Goal: Task Accomplishment & Management: Use online tool/utility

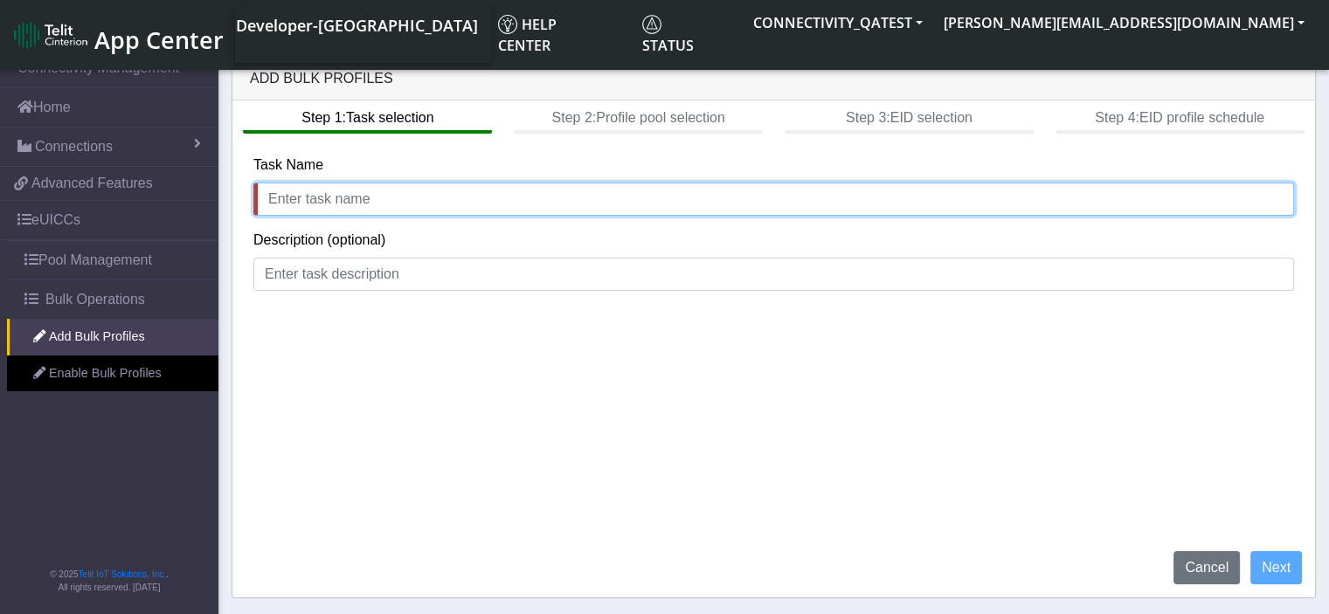
click at [530, 210] on input "text" at bounding box center [773, 199] width 1041 height 33
type input "test"
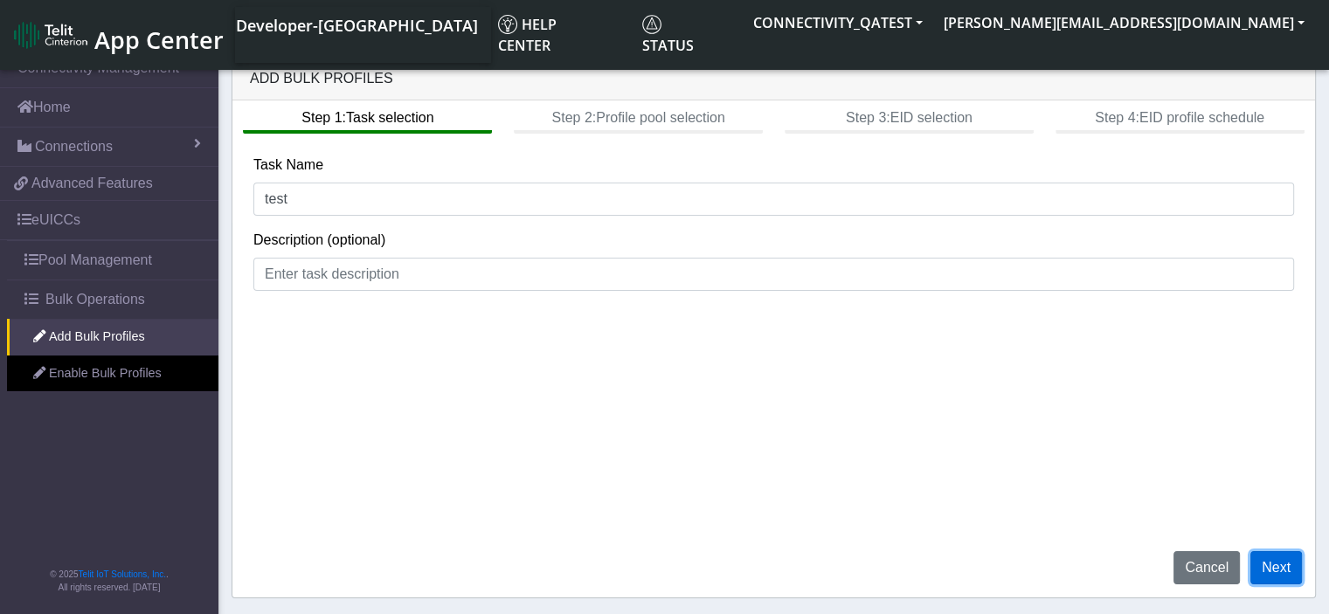
click at [1287, 569] on button "Next" at bounding box center [1277, 567] width 52 height 33
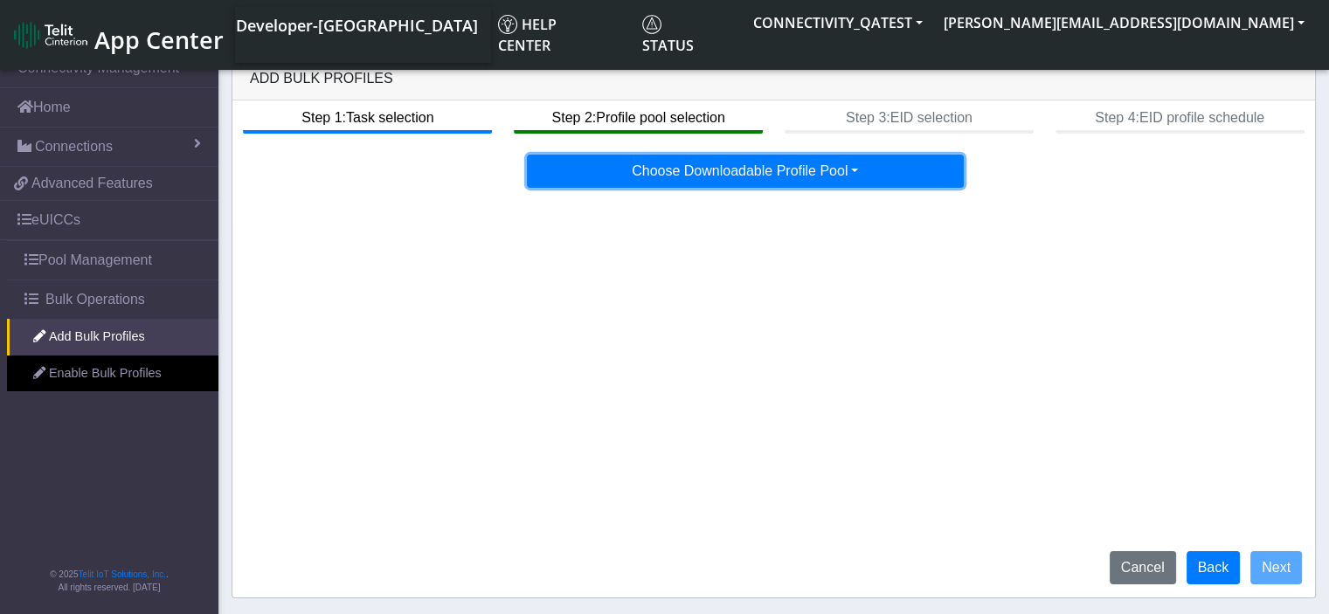
click at [766, 174] on button "Choose Downloadable Profile Pool" at bounding box center [745, 171] width 437 height 33
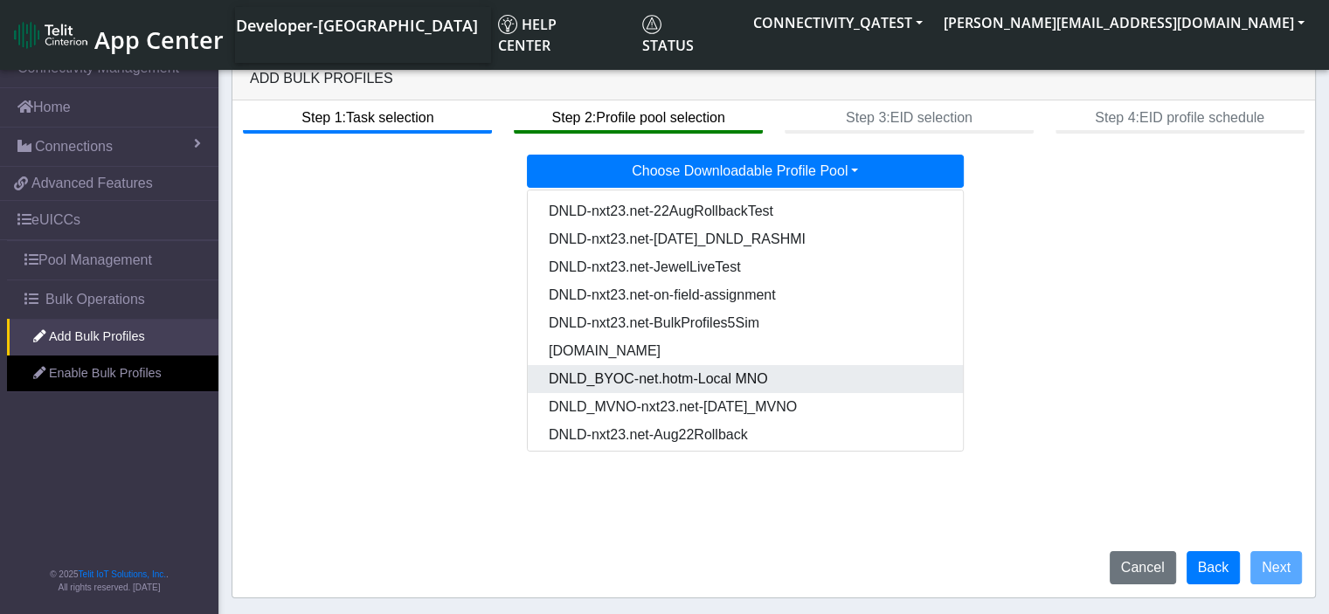
click at [671, 388] on Poola215f6a0-cb5f-4264-9200-f618216ee563-dropdown "DNLD_BYOC-net.hotm-Local MNO" at bounding box center [746, 379] width 437 height 28
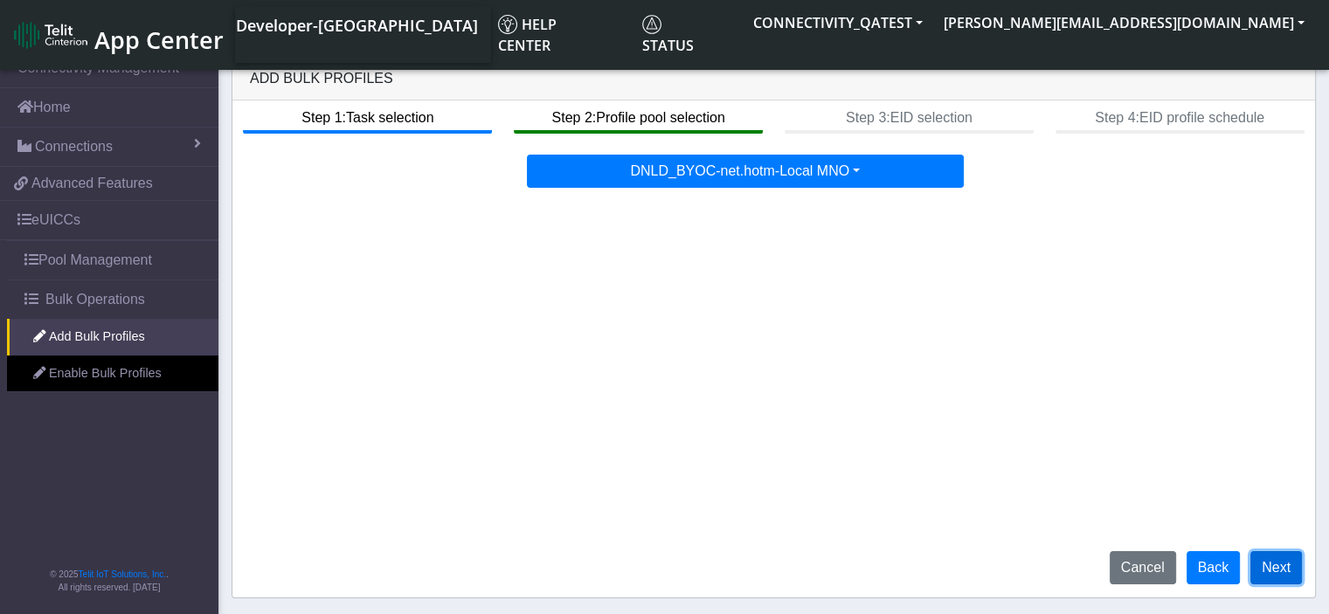
click at [1275, 572] on button "Next" at bounding box center [1277, 567] width 52 height 33
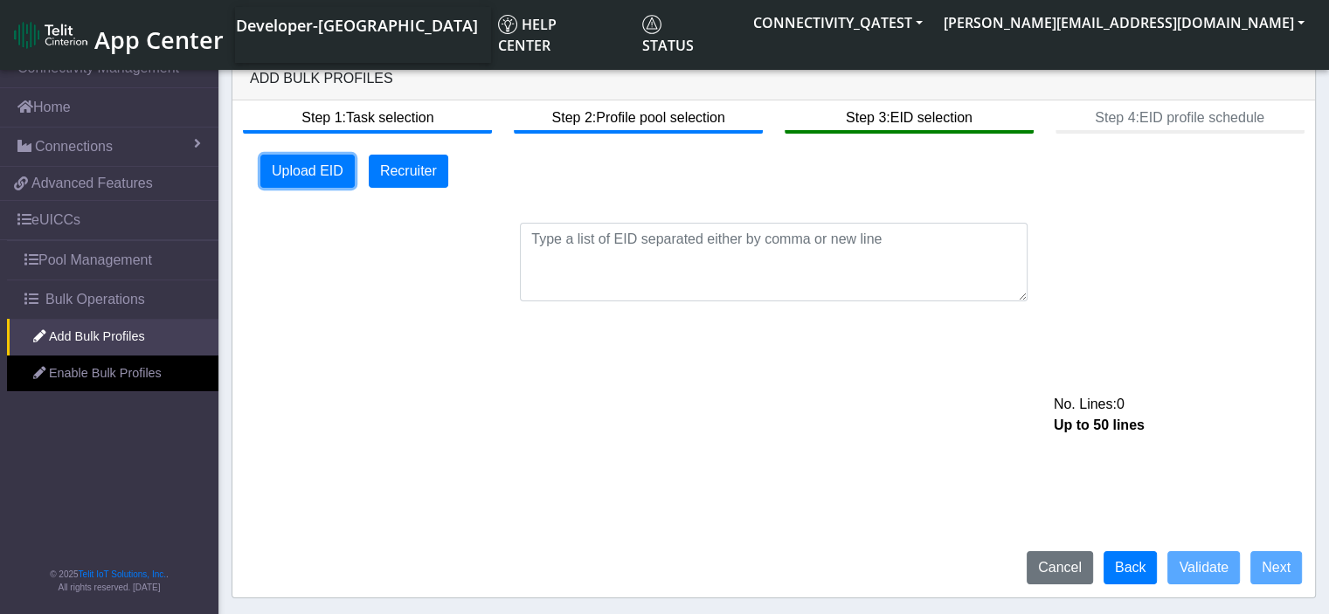
click at [292, 177] on button "Upload EID" at bounding box center [307, 171] width 94 height 33
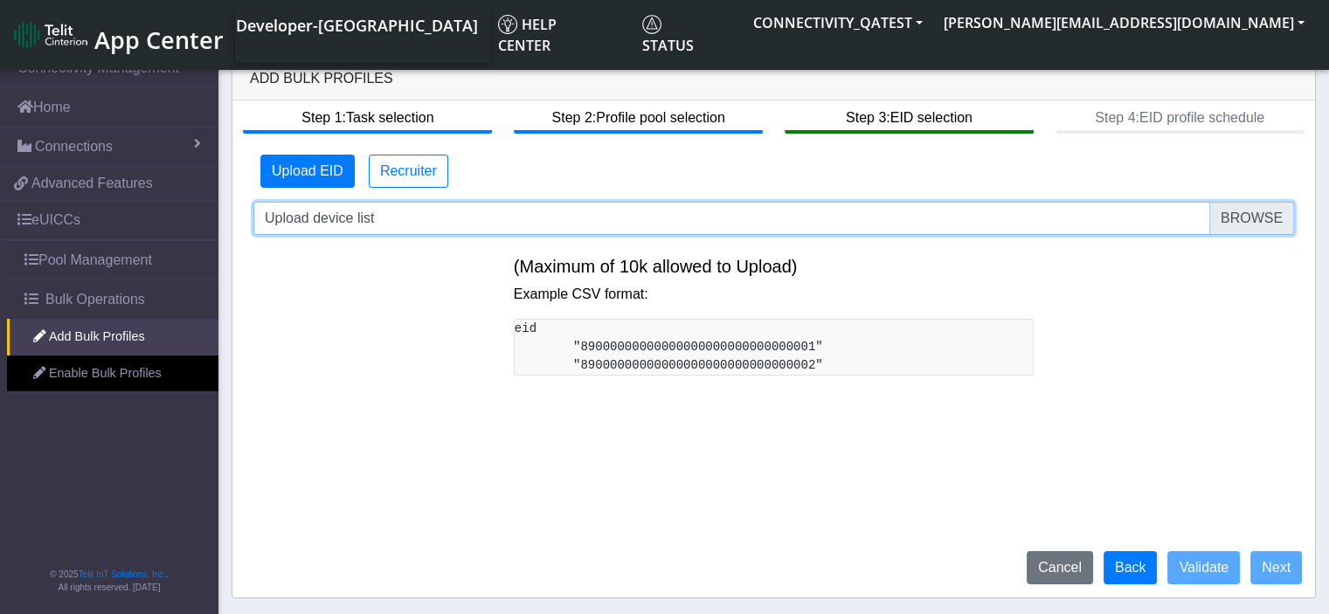
click at [1279, 220] on input "Upload device list" at bounding box center [773, 218] width 1041 height 33
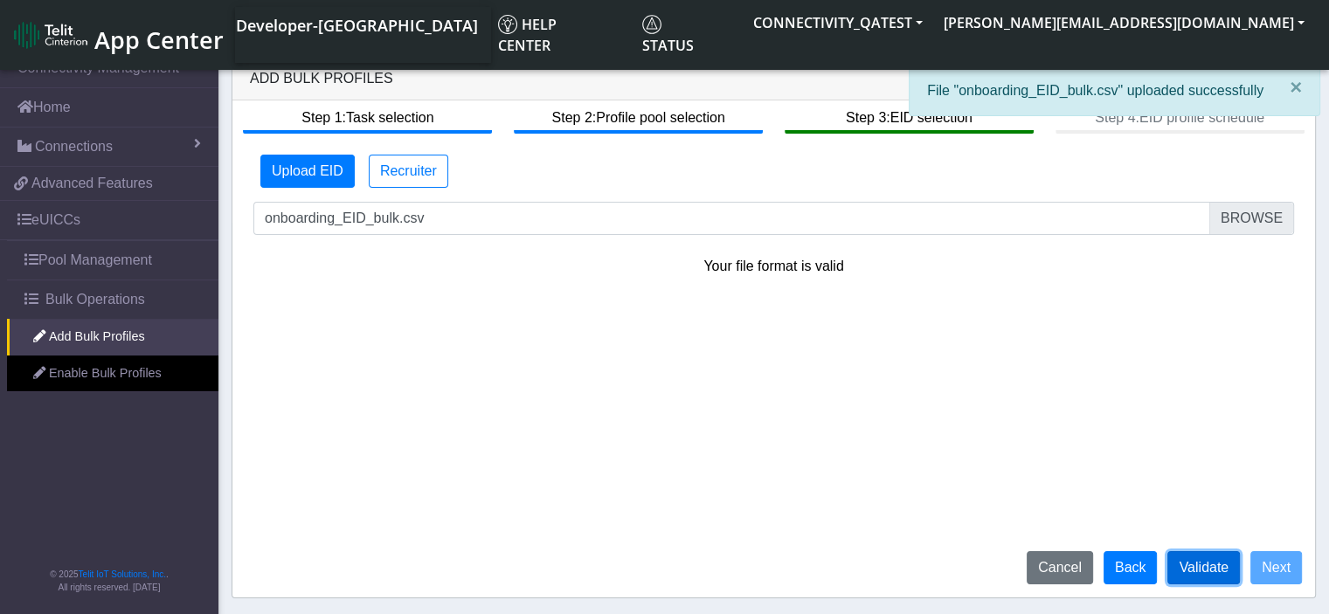
click at [1229, 572] on button "Validate" at bounding box center [1204, 567] width 73 height 33
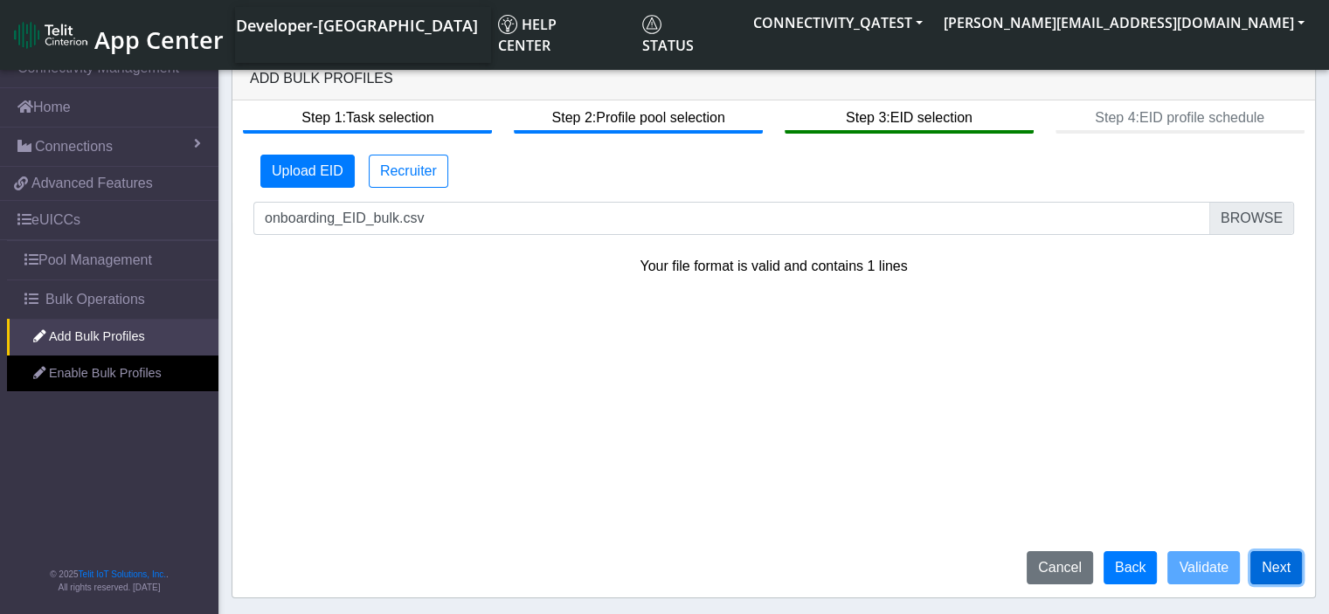
click at [1284, 567] on button "Next" at bounding box center [1277, 567] width 52 height 33
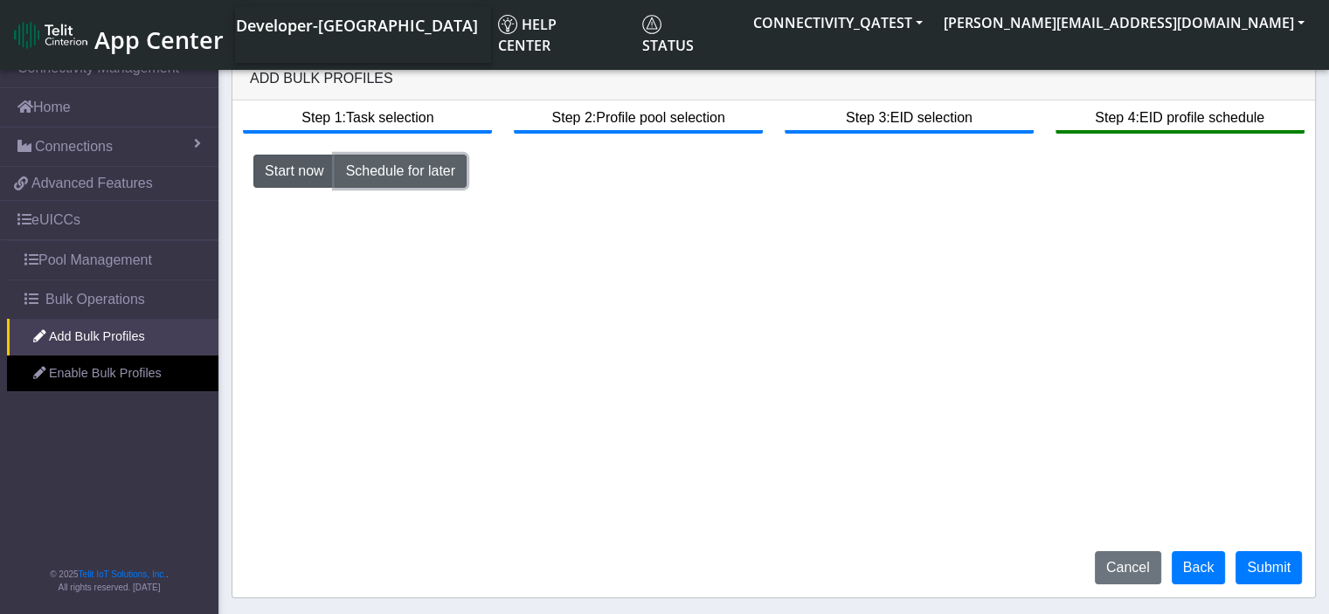
click at [416, 170] on button "Schedule for later" at bounding box center [401, 171] width 132 height 33
click at [627, 492] on div "Step 1: Task selection Step 2: Profile pool selection Step 3: EID selection Ste…" at bounding box center [773, 349] width 1083 height 497
click at [419, 184] on button "Schedule for later" at bounding box center [401, 171] width 132 height 33
